Goal: Go to known website: Access a specific website the user already knows

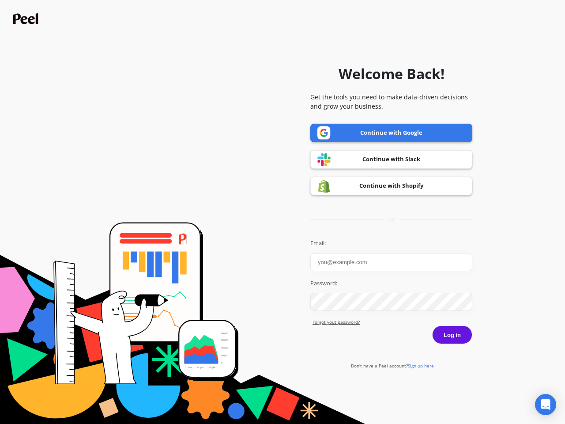
click at [546, 404] on icon "Open Intercom Messenger" at bounding box center [545, 404] width 9 height 11
